Goal: Book appointment/travel/reservation

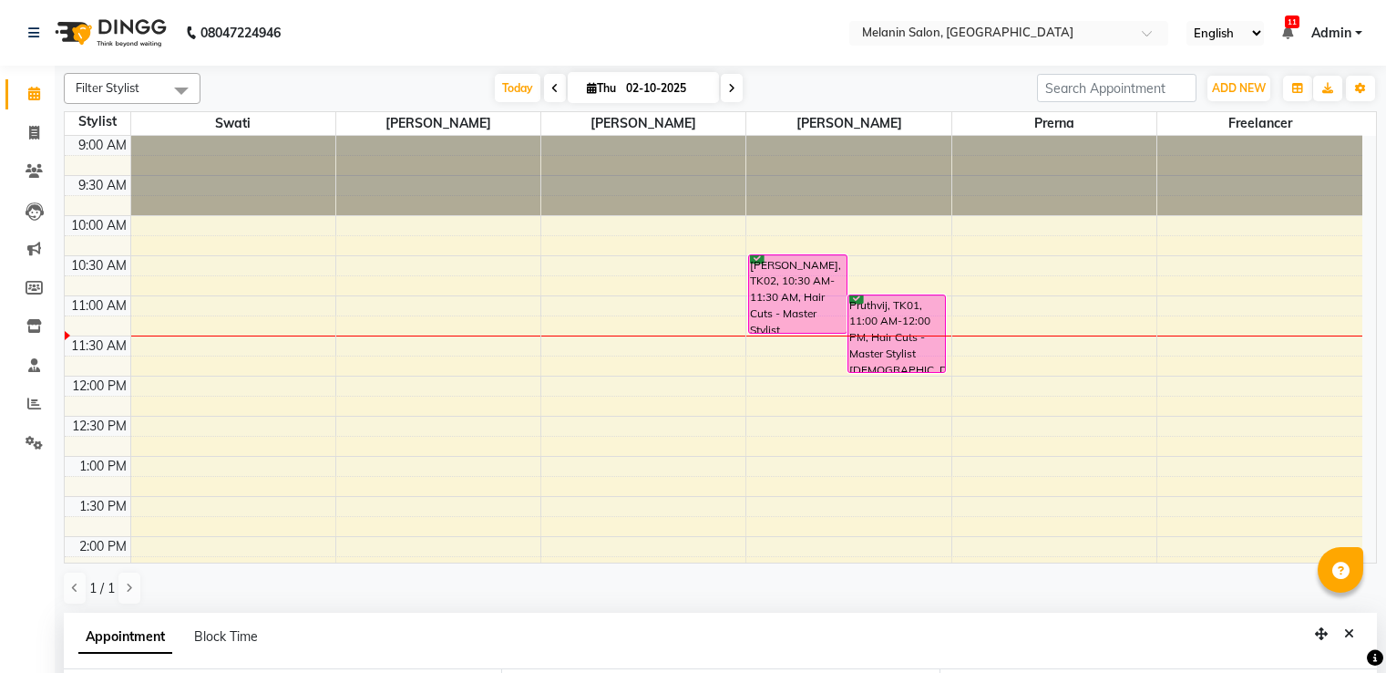
select select "85587"
select select "630"
select select "confirm booking"
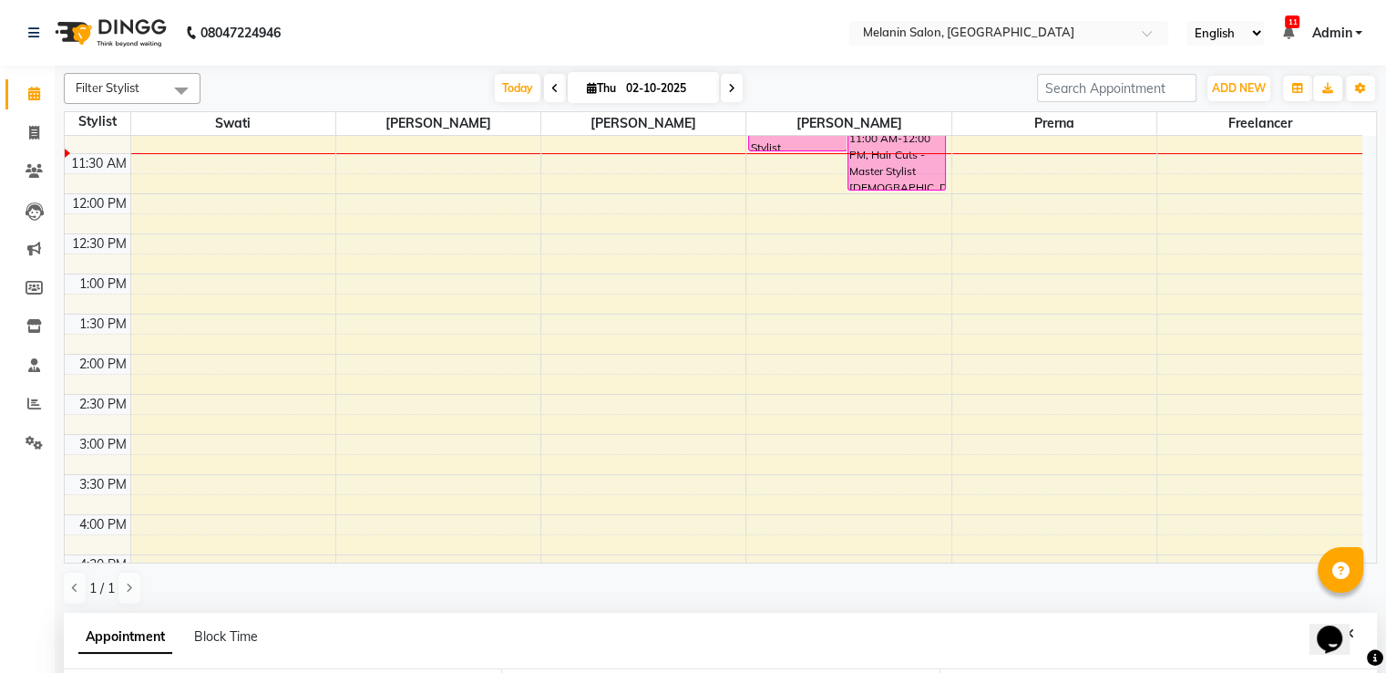
scroll to position [144, 0]
click at [734, 97] on span at bounding box center [732, 88] width 22 height 28
type input "03-10-2025"
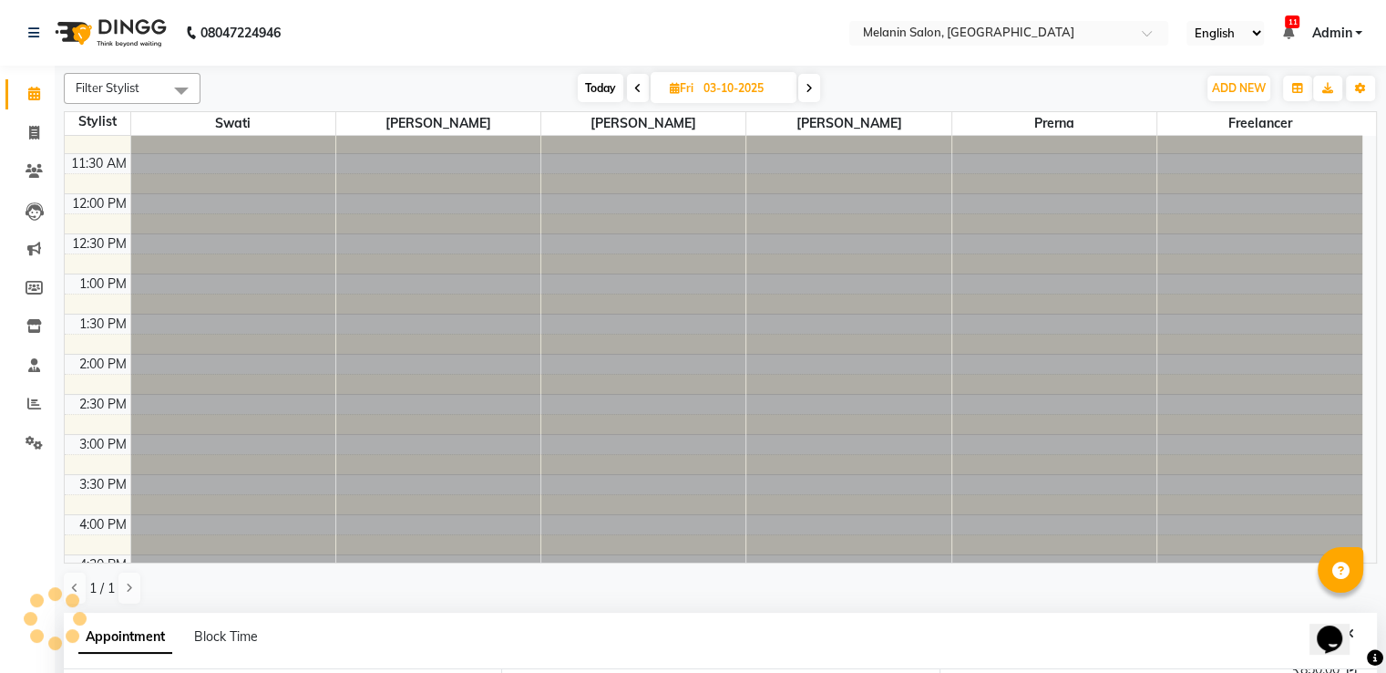
scroll to position [127, 0]
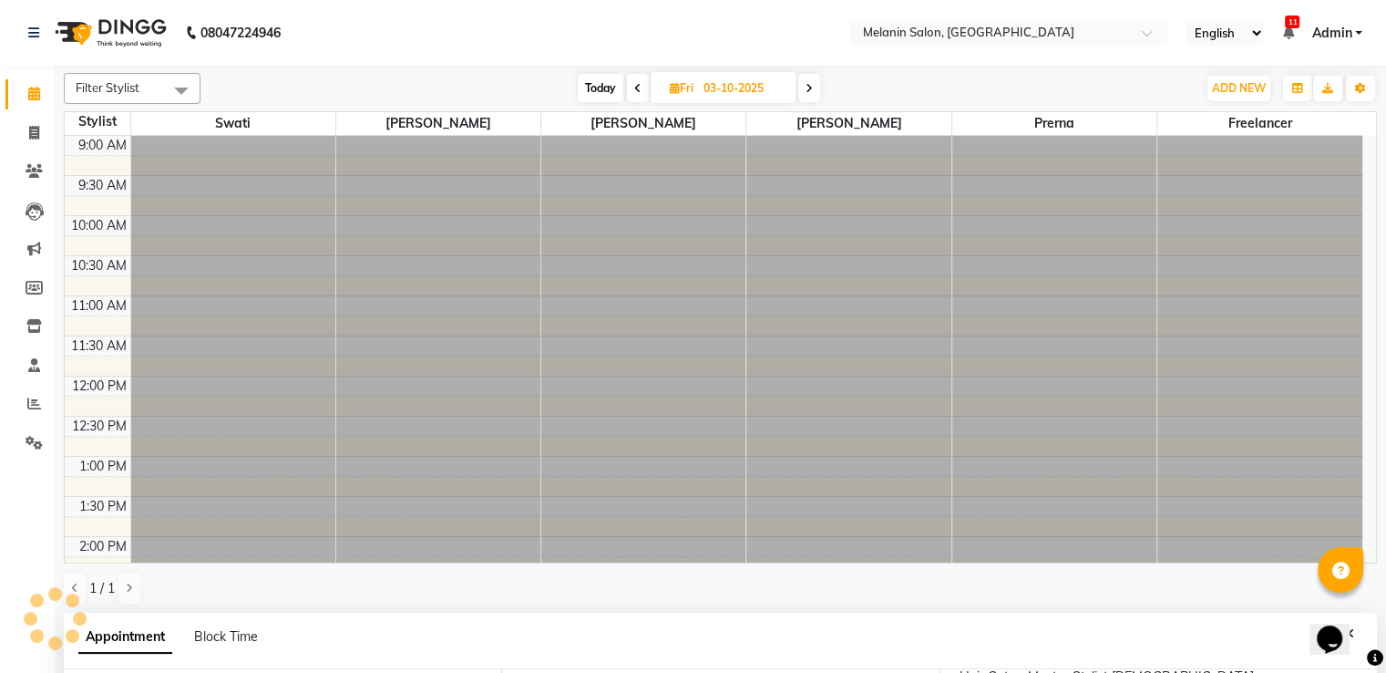
select select "630"
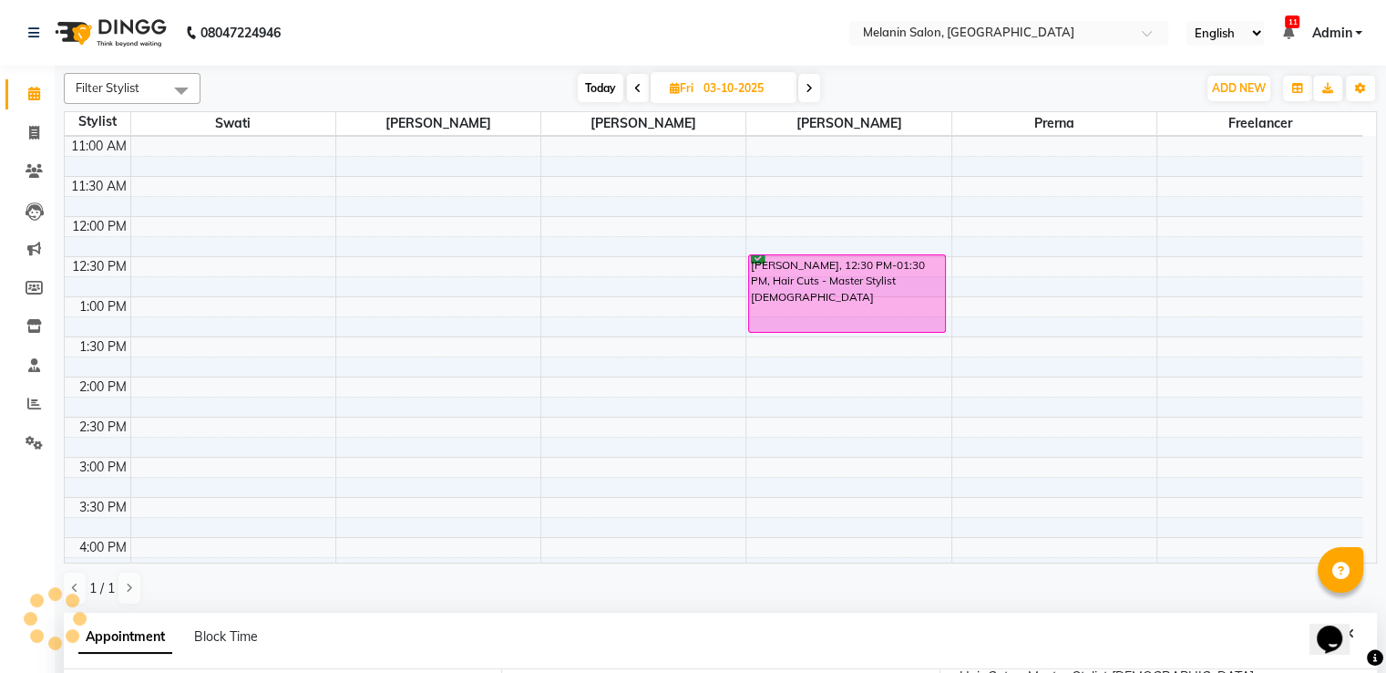
scroll to position [108, 0]
click at [613, 92] on span "Today" at bounding box center [601, 88] width 46 height 28
type input "02-10-2025"
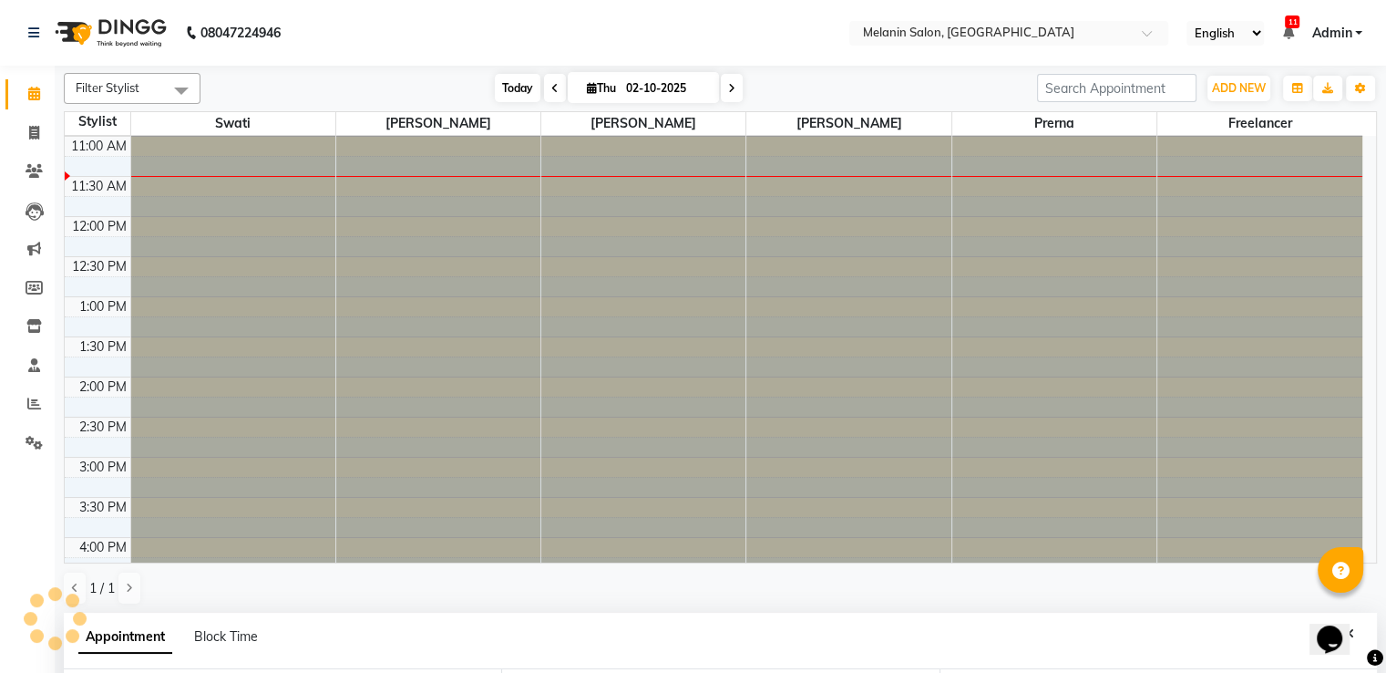
scroll to position [144, 0]
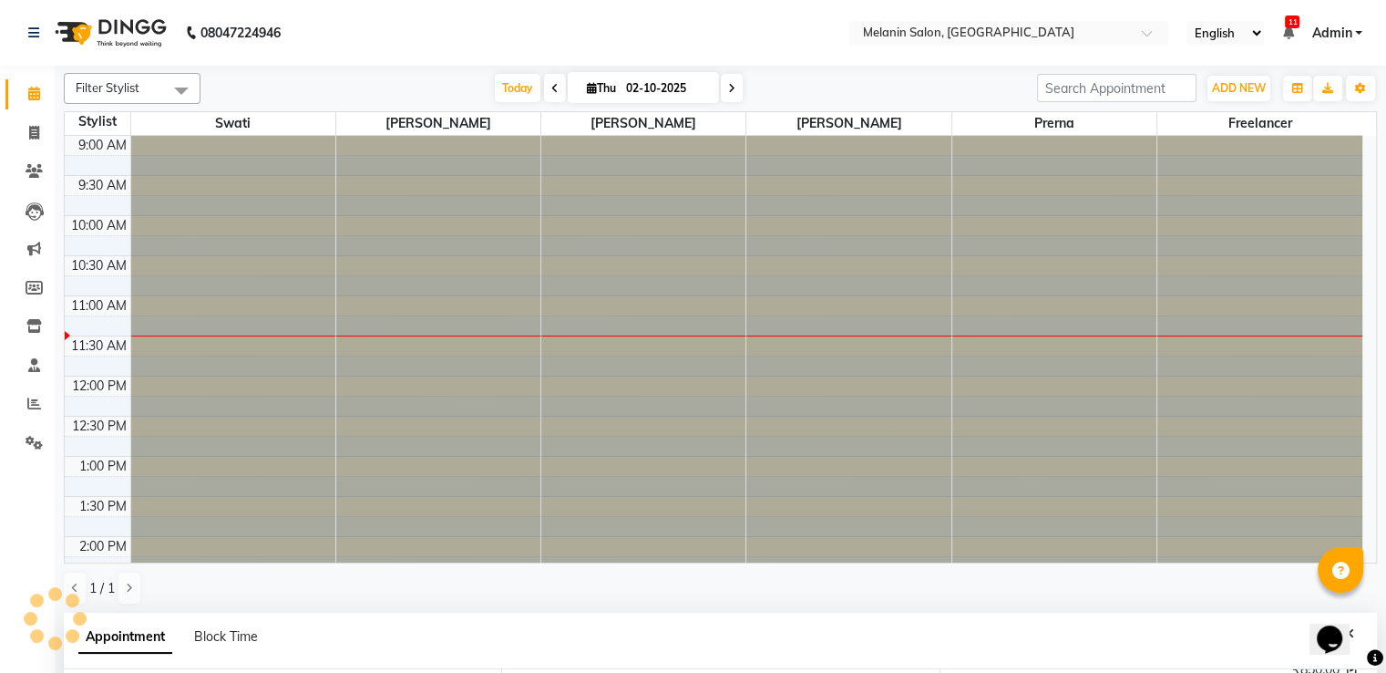
select select "630"
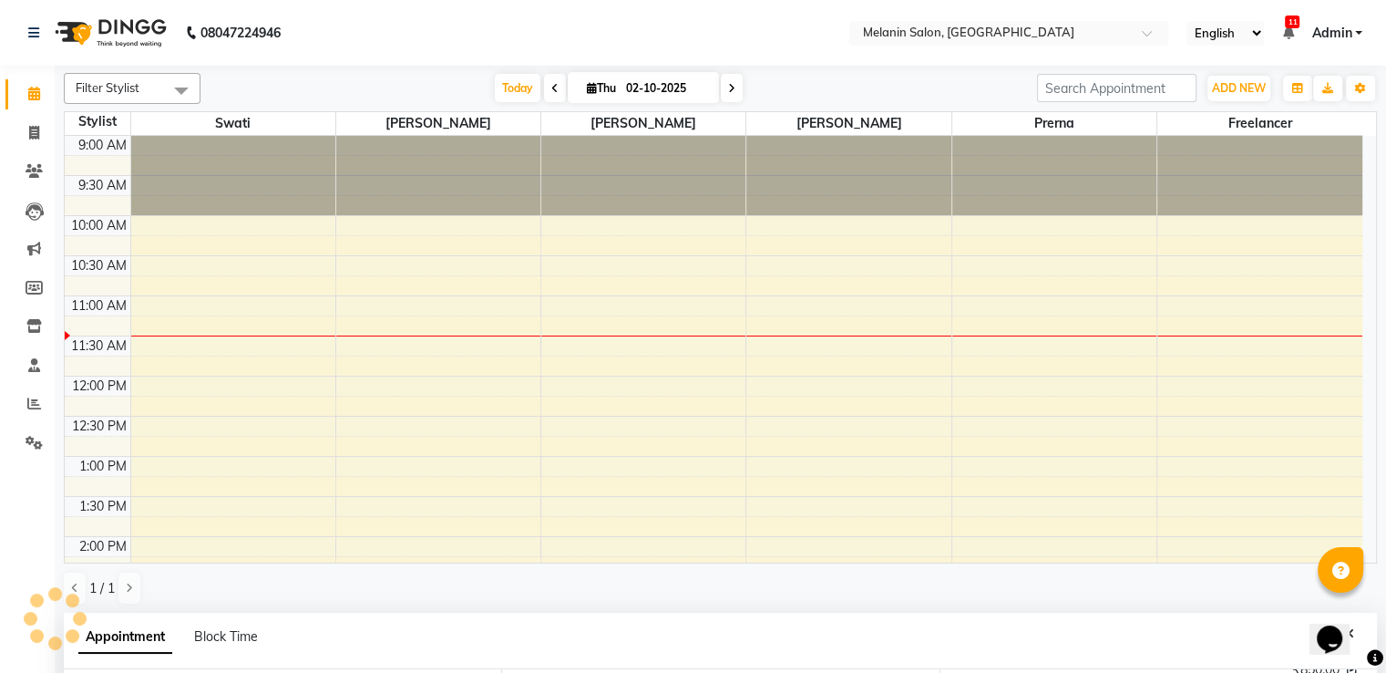
scroll to position [160, 0]
